Goal: Navigation & Orientation: Find specific page/section

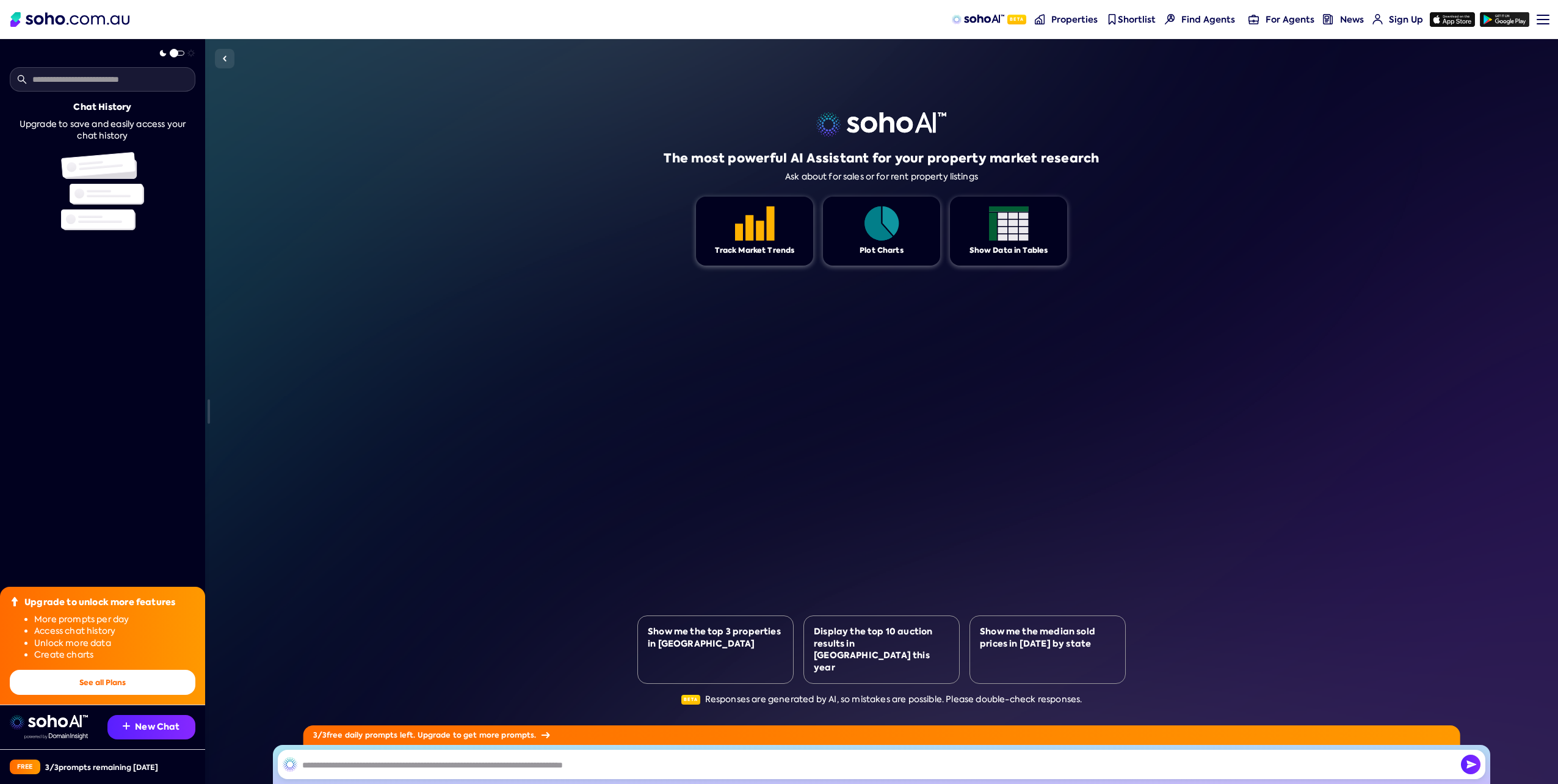
click at [51, 21] on img at bounding box center [70, 19] width 119 height 14
click at [1068, 14] on span "Properties" at bounding box center [1074, 19] width 47 height 12
